Goal: Task Accomplishment & Management: Use online tool/utility

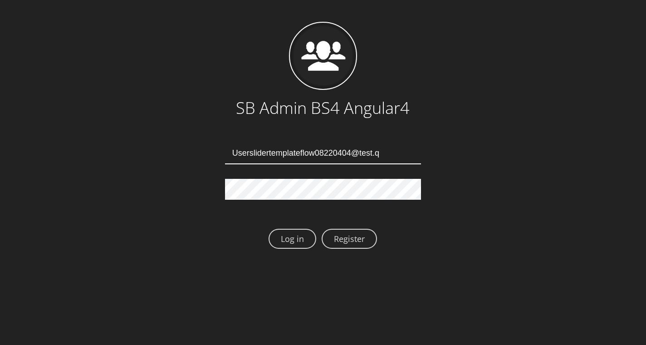
type input "[EMAIL_ADDRESS][DOMAIN_NAME]"
type input "Userslidertemplateflow08220408@test.qa"
